Goal: Task Accomplishment & Management: Complete application form

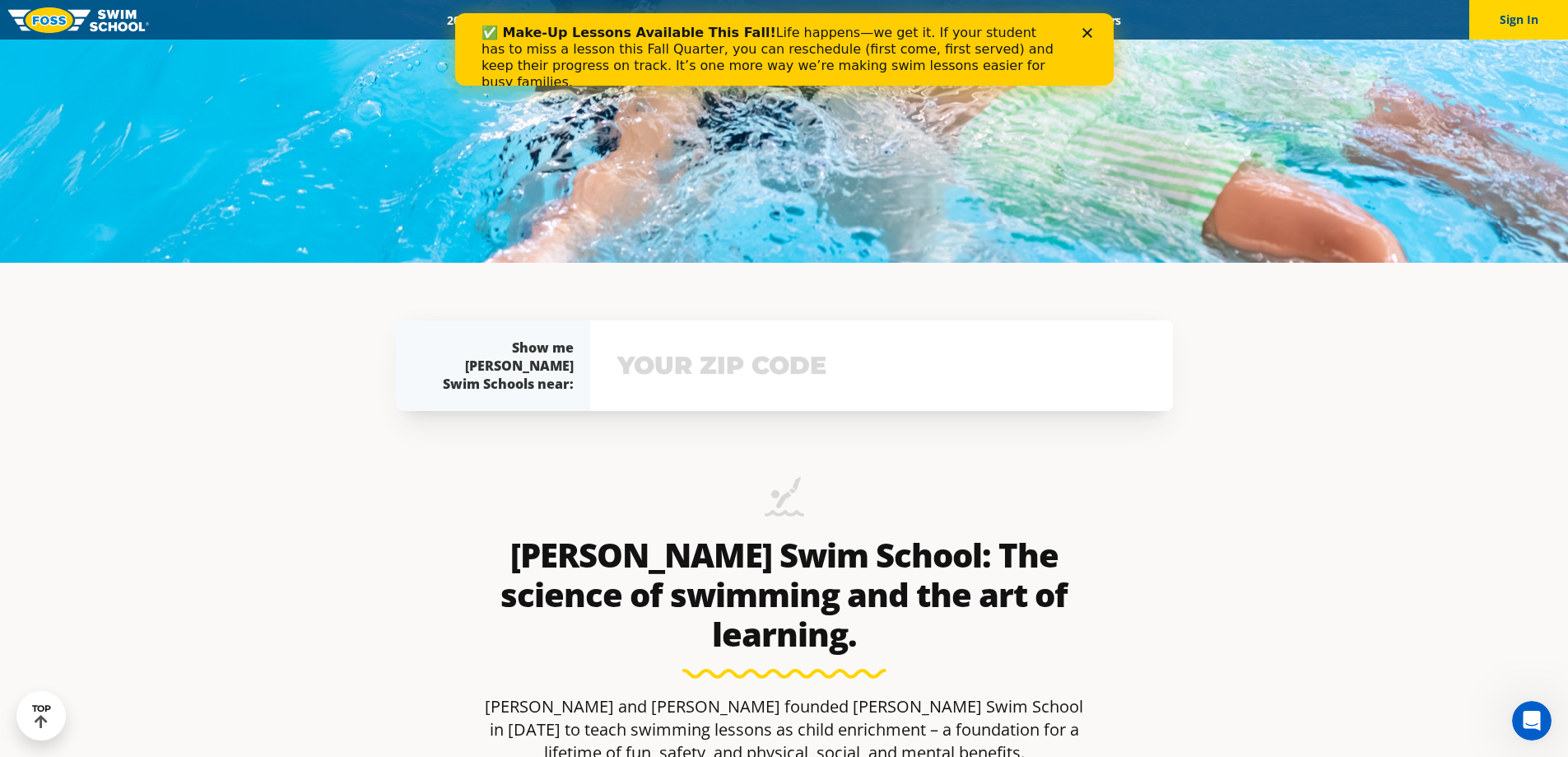
click at [675, 348] on input "text" at bounding box center [881, 365] width 537 height 47
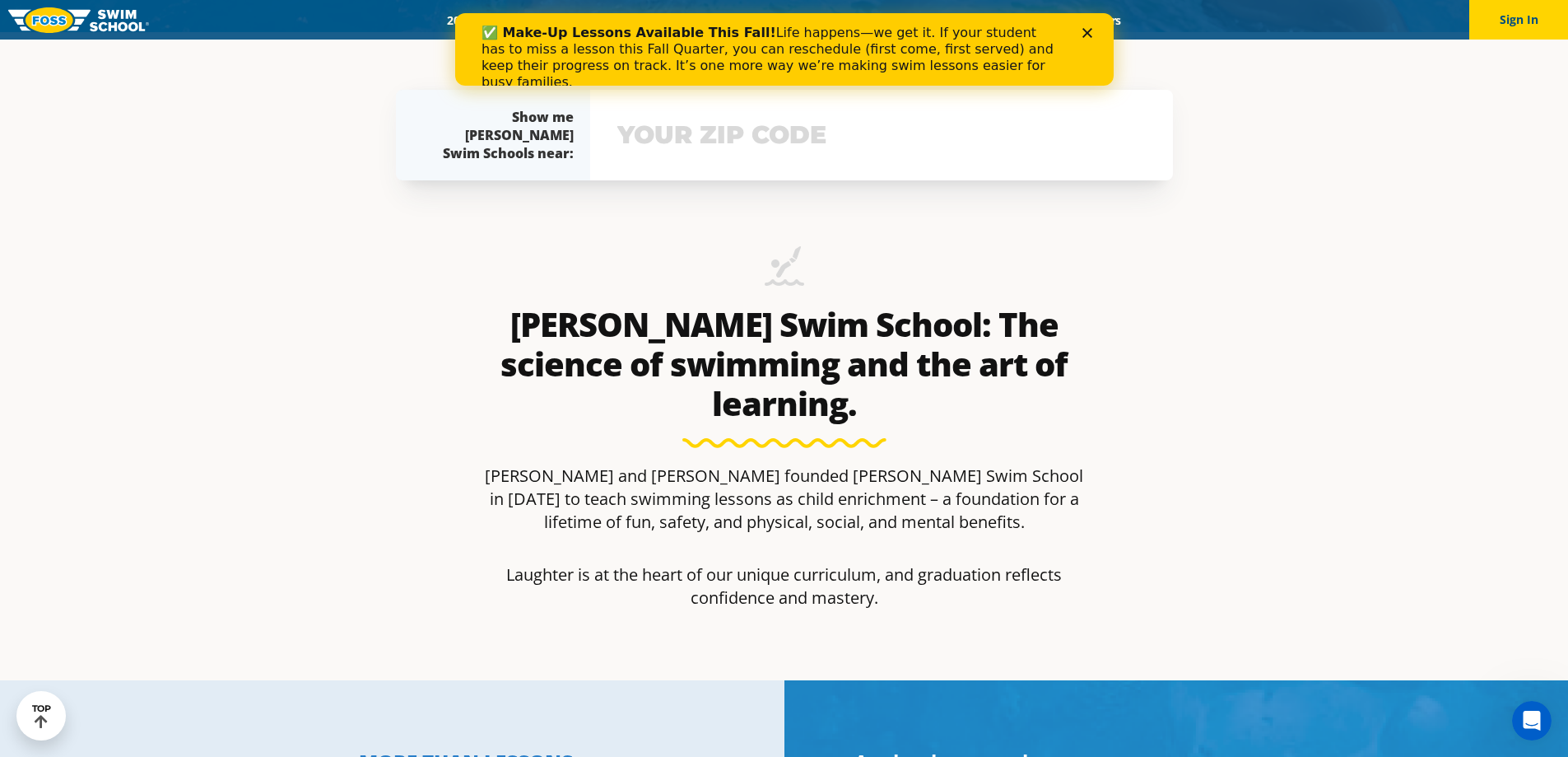
scroll to position [732, 0]
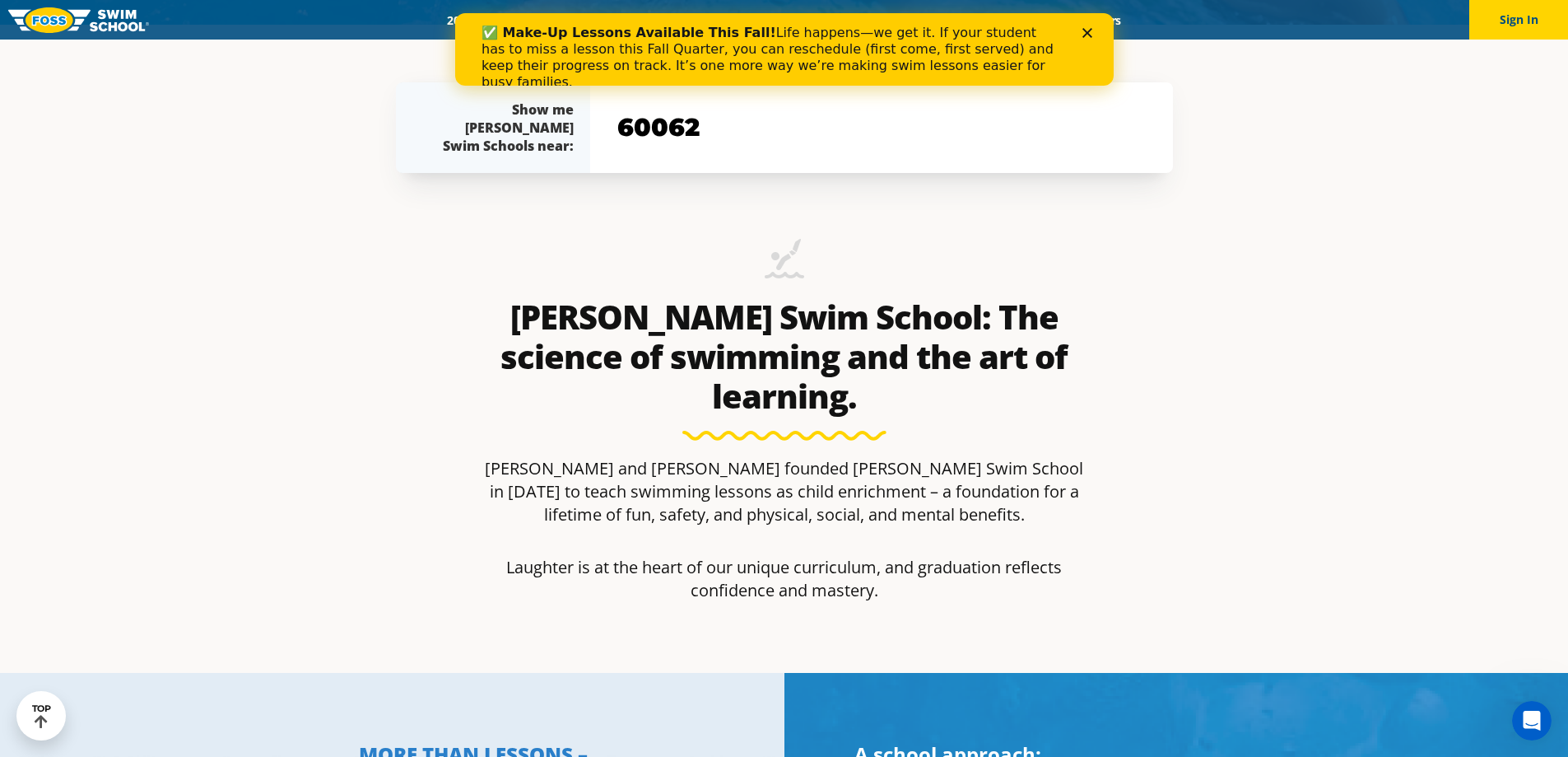
type input "60062"
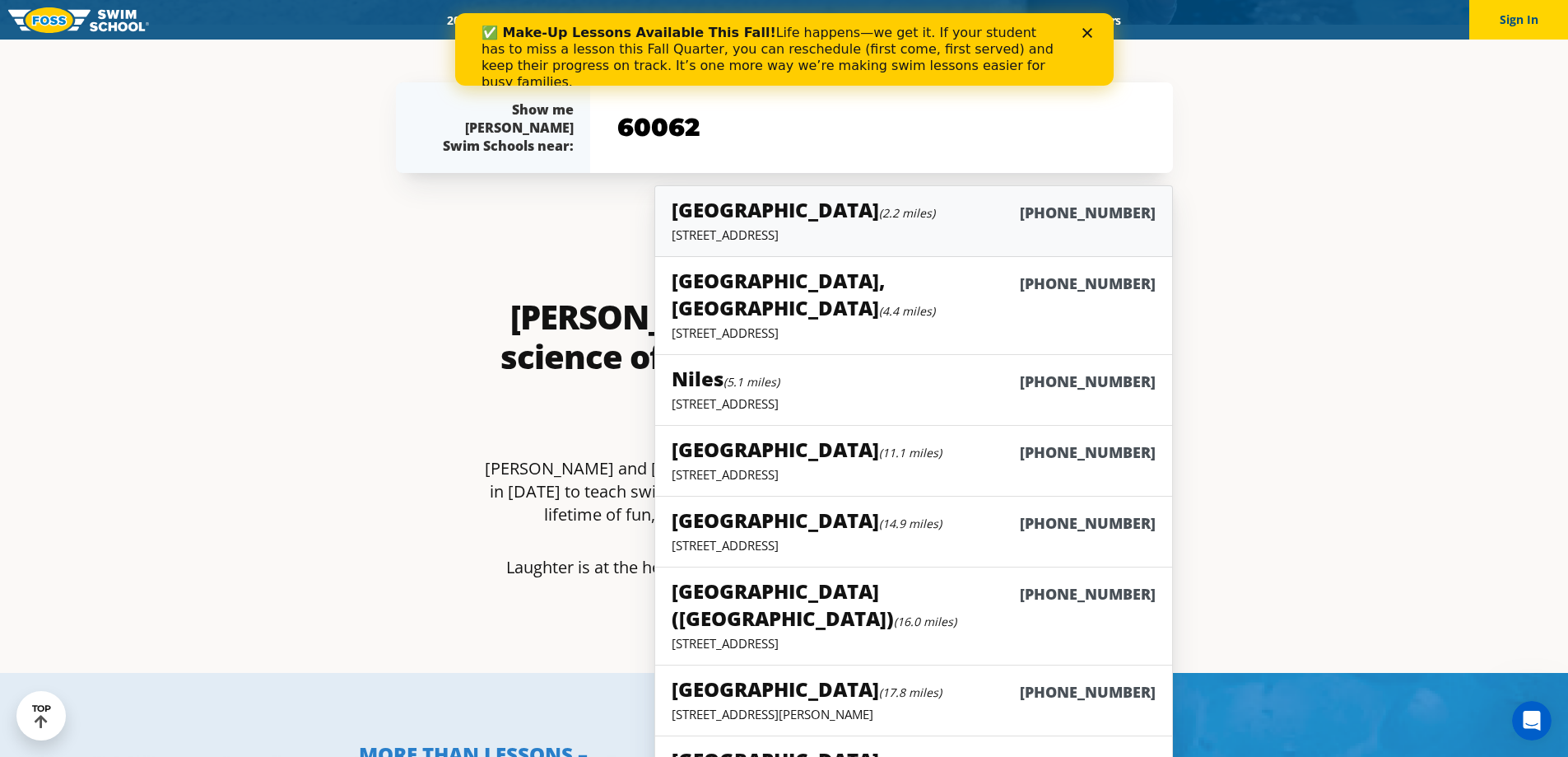
click at [751, 211] on h5 "Glenview (2.2 miles)" at bounding box center [803, 209] width 263 height 27
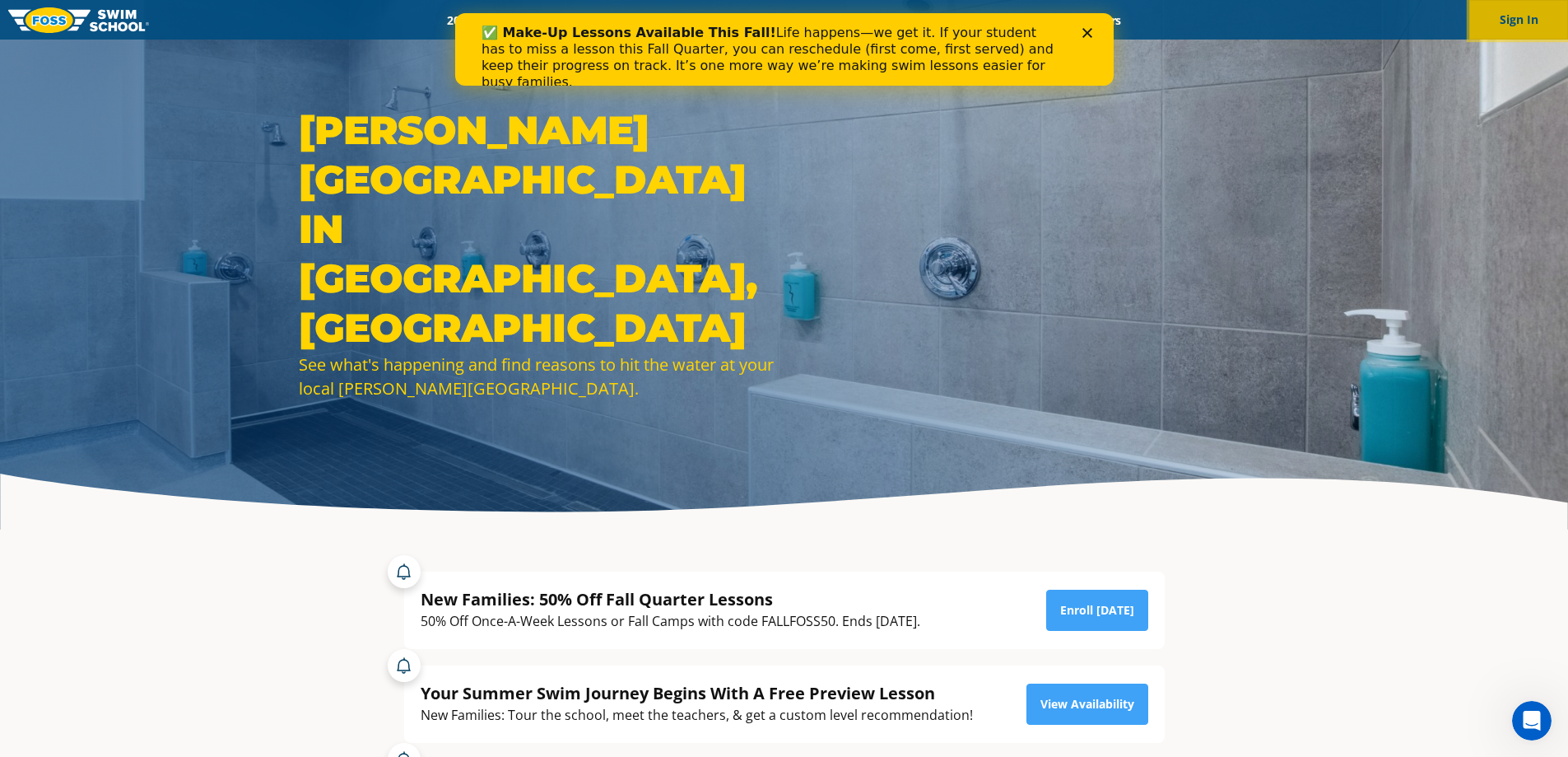
click at [1508, 12] on button "Sign In" at bounding box center [1518, 20] width 99 height 40
